Goal: Task Accomplishment & Management: Manage account settings

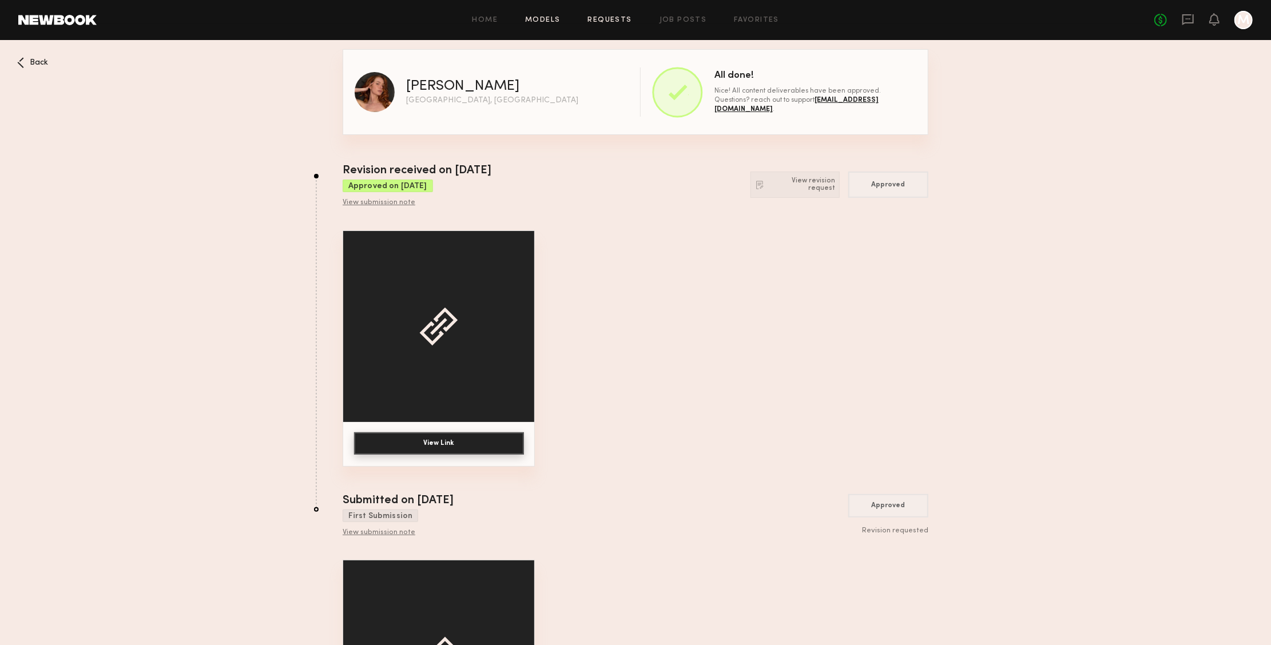
click at [557, 23] on link "Models" at bounding box center [542, 20] width 35 height 7
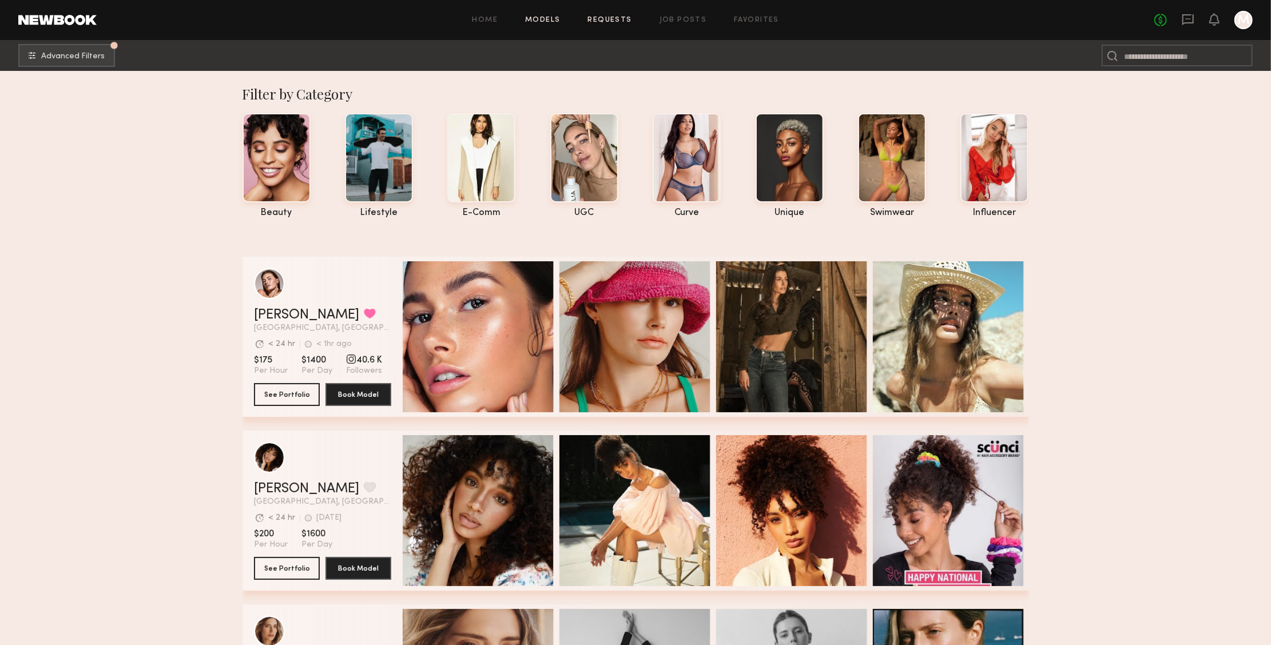
click at [617, 22] on link "Requests" at bounding box center [610, 20] width 44 height 7
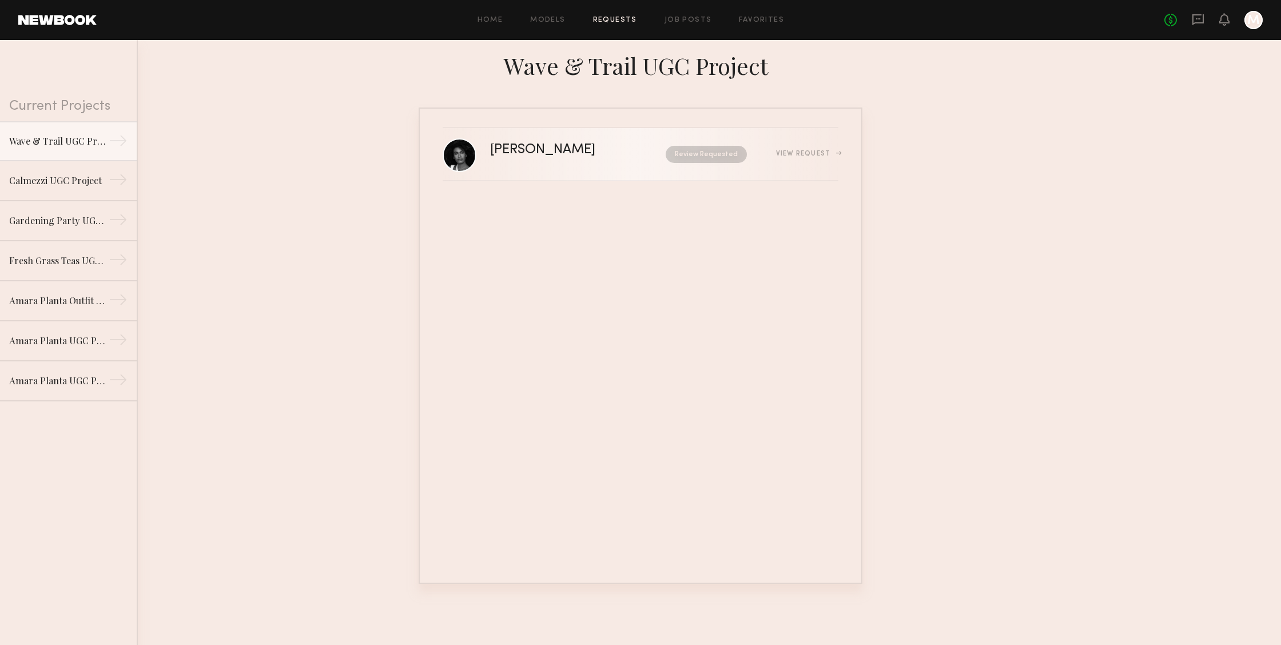
click at [610, 166] on link "[PERSON_NAME] Review Requested View Request" at bounding box center [641, 154] width 396 height 53
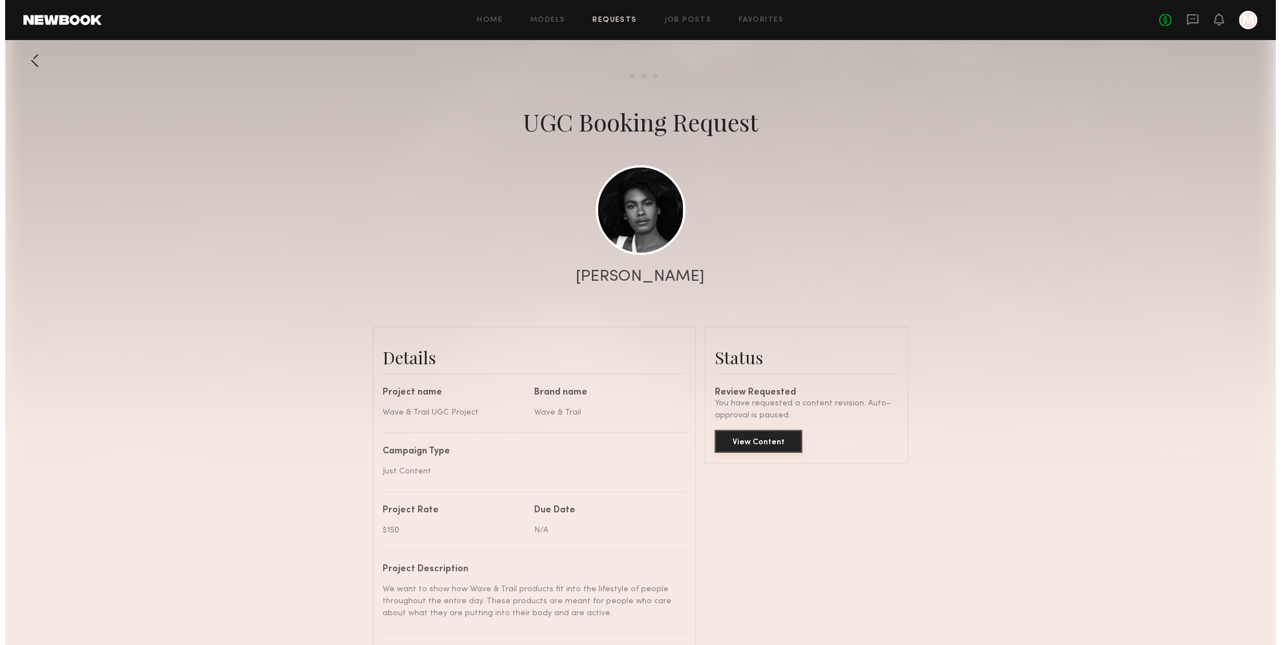
scroll to position [1133, 0]
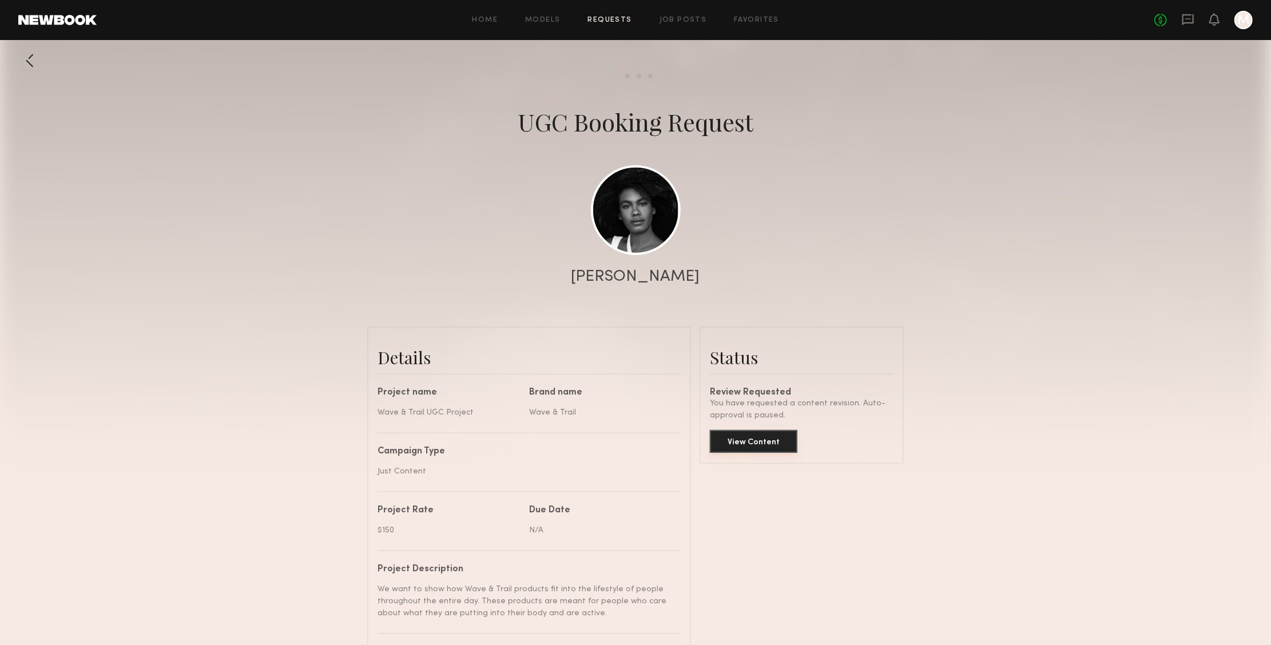
click at [762, 436] on button "View Content" at bounding box center [753, 441] width 87 height 23
